Goal: Communication & Community: Connect with others

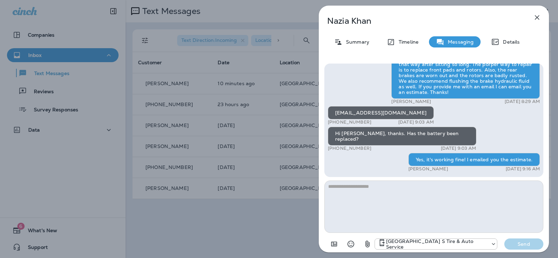
click at [540, 16] on icon "button" at bounding box center [537, 17] width 8 height 8
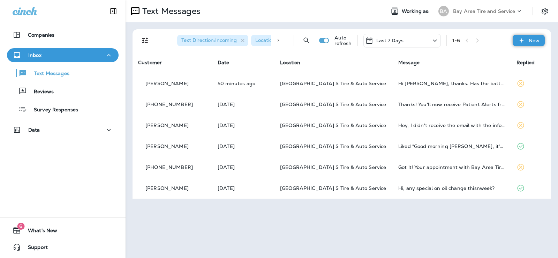
click at [538, 38] on p "New" at bounding box center [534, 41] width 11 height 6
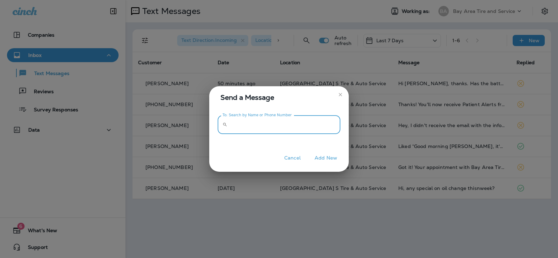
click at [239, 118] on input "To: Search by Name or Phone Number" at bounding box center [285, 125] width 110 height 18
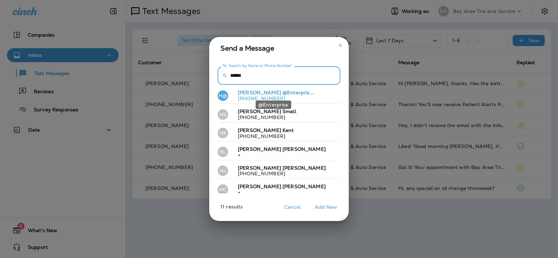
type input "******"
click at [283, 91] on span "@Enterpris..." at bounding box center [298, 92] width 31 height 6
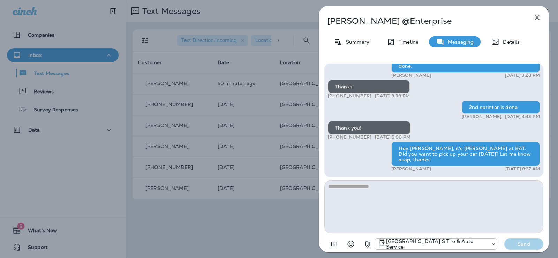
click at [535, 18] on icon "button" at bounding box center [537, 17] width 8 height 8
